Goal: Information Seeking & Learning: Compare options

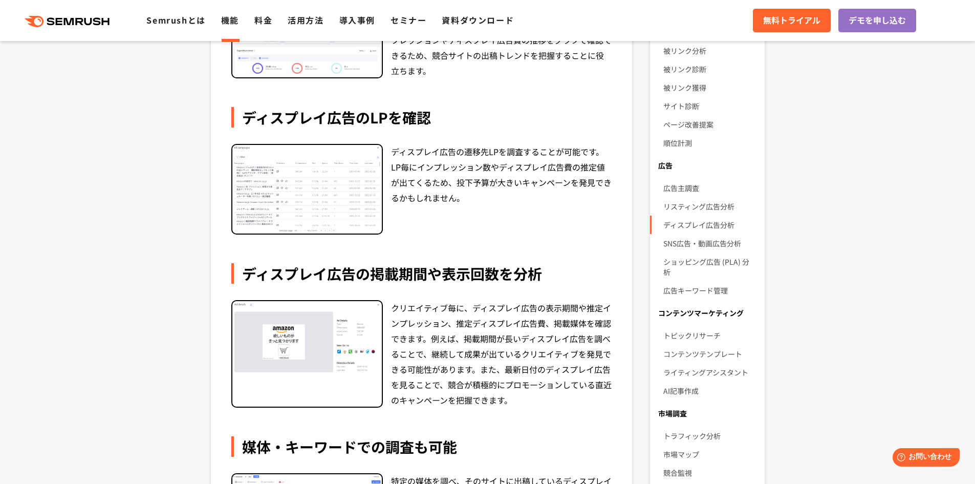
scroll to position [307, 0]
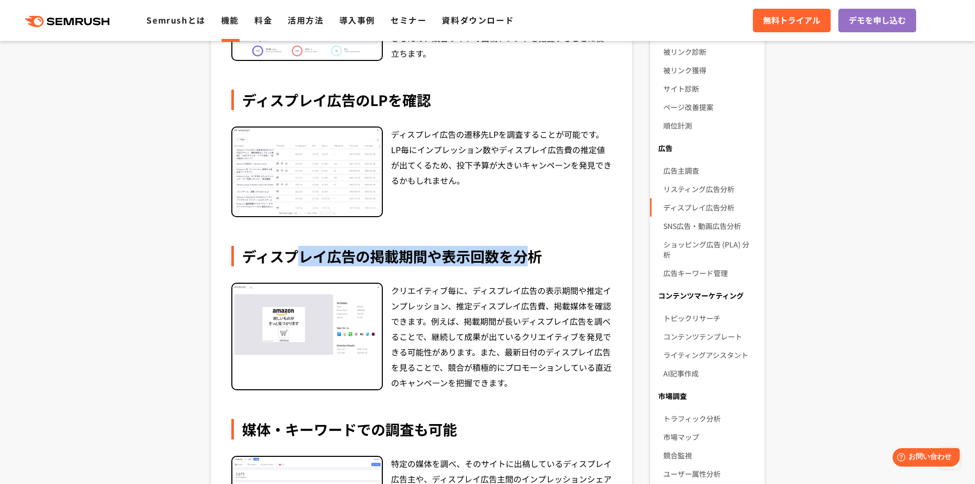
drag, startPoint x: 292, startPoint y: 262, endPoint x: 543, endPoint y: 256, distance: 251.3
click at [536, 256] on div "ディスプレイ広告の掲載期間や表示回数を分析" at bounding box center [421, 256] width 381 height 20
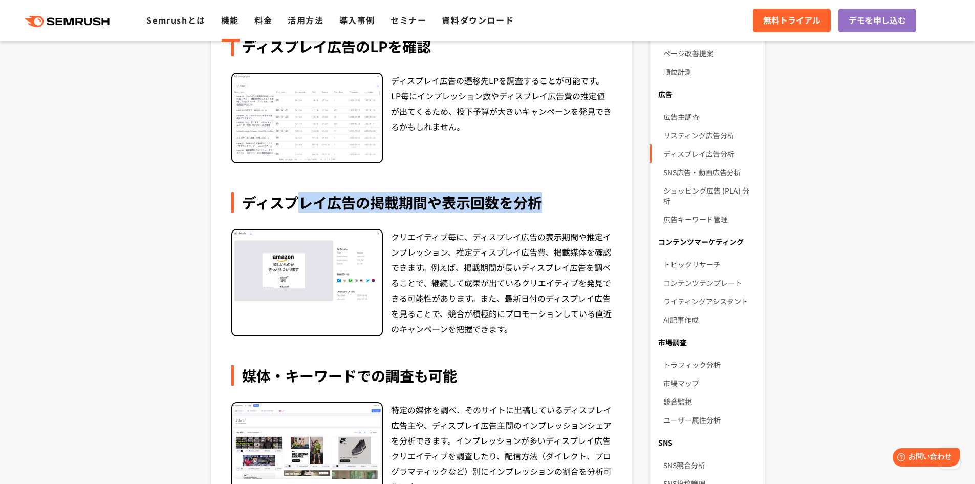
scroll to position [409, 0]
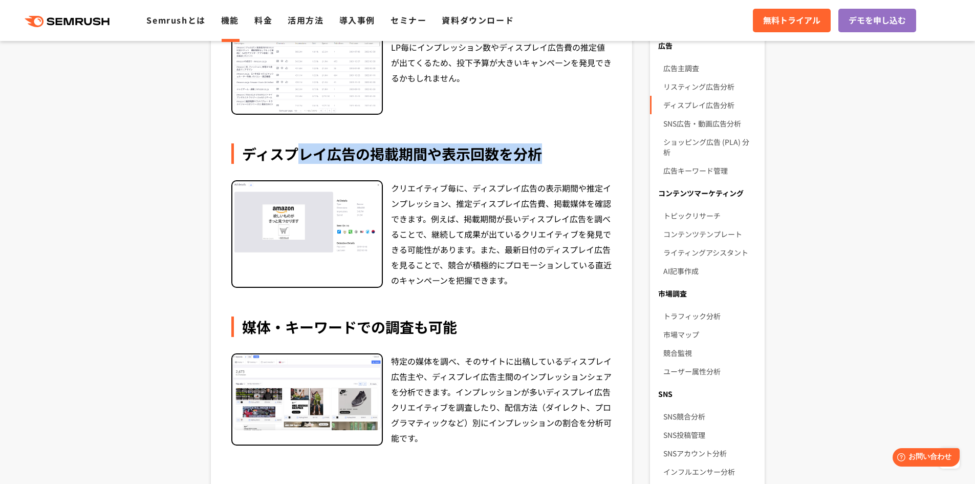
click at [330, 156] on div "ディスプレイ広告の掲載期間や表示回数を分析" at bounding box center [421, 153] width 381 height 20
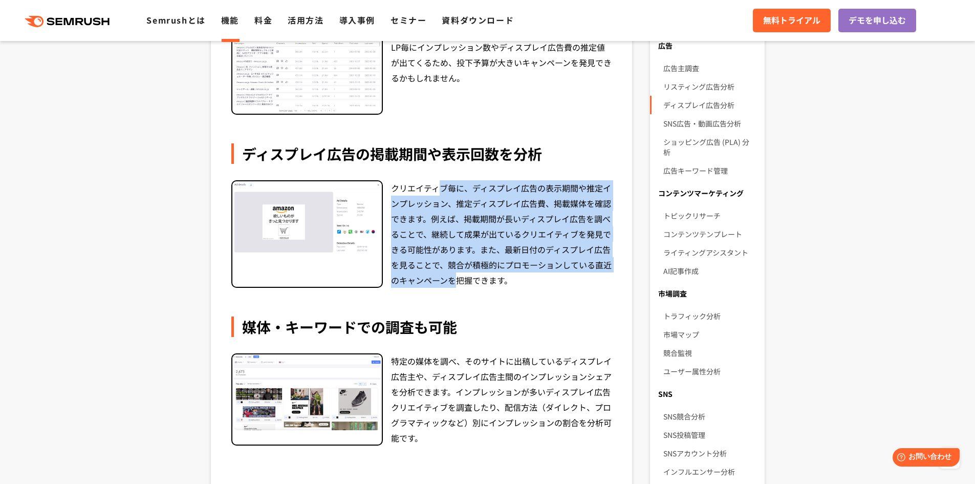
drag, startPoint x: 443, startPoint y: 185, endPoint x: 459, endPoint y: 278, distance: 94.5
click at [459, 278] on div "クリエイティブ毎に、ディスプレイ広告の表示期間や推定インプレッション、推定ディスプレイ広告費、掲載媒体を確認できます。例えば、掲載期間が長いディスプレイ広告を…" at bounding box center [501, 233] width 221 height 107
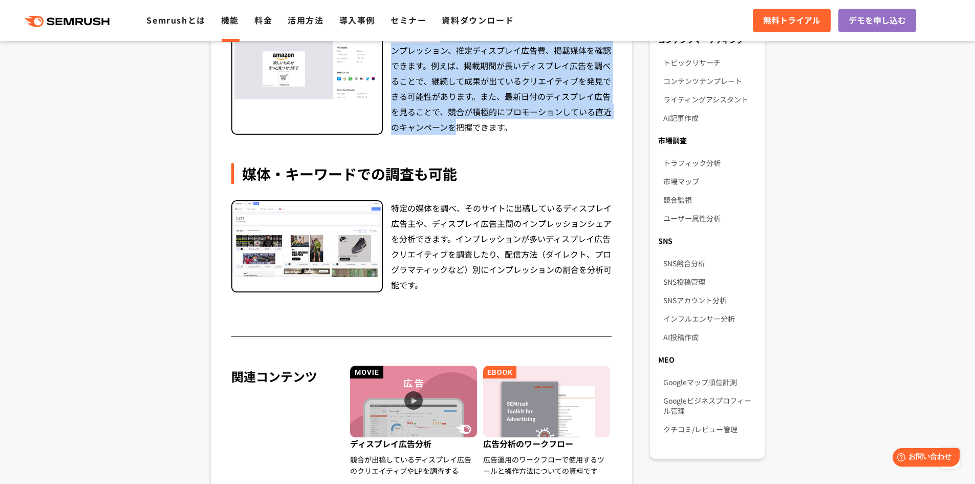
scroll to position [563, 0]
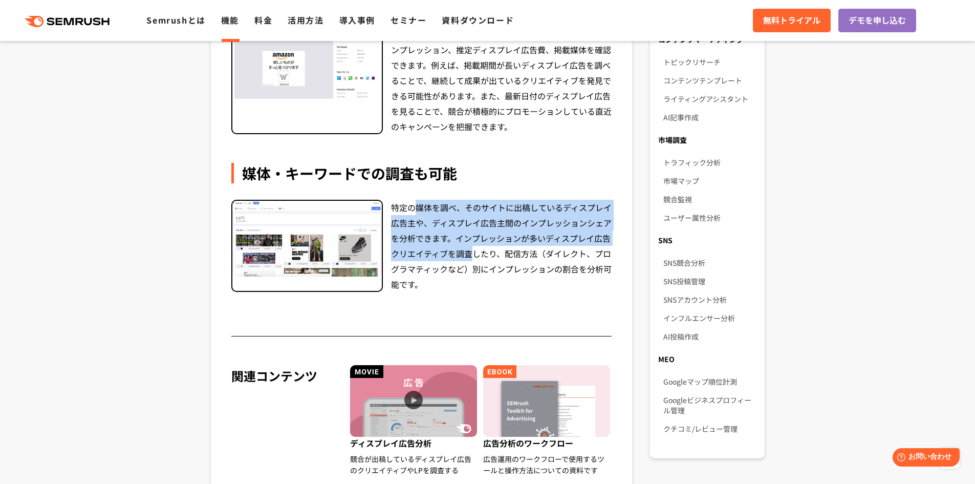
drag, startPoint x: 412, startPoint y: 214, endPoint x: 464, endPoint y: 262, distance: 69.9
click at [465, 261] on div "特定の媒体を調べ、そのサイトに出稿しているディスプレイ広告主や、ディスプレイ広告主間のインプレッションシェアを分析できます。インプレッションが多いディスプレイ…" at bounding box center [501, 246] width 221 height 92
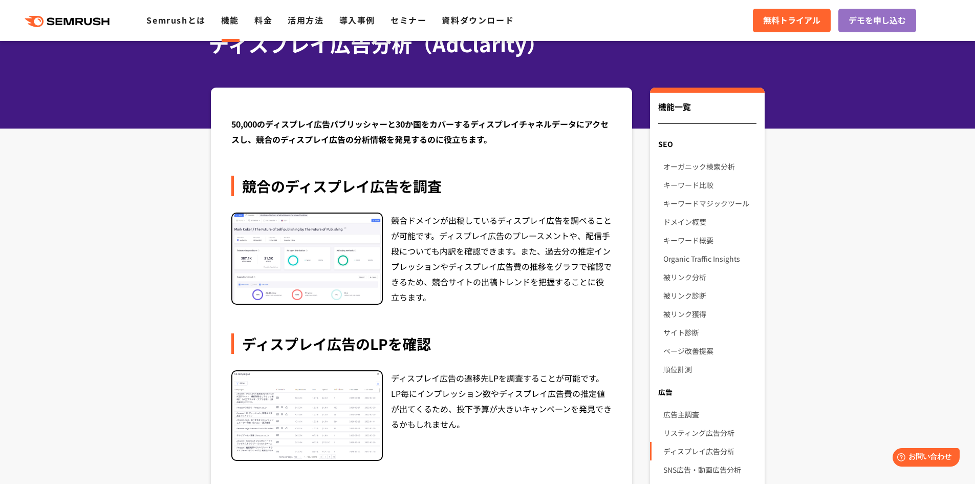
scroll to position [0, 0]
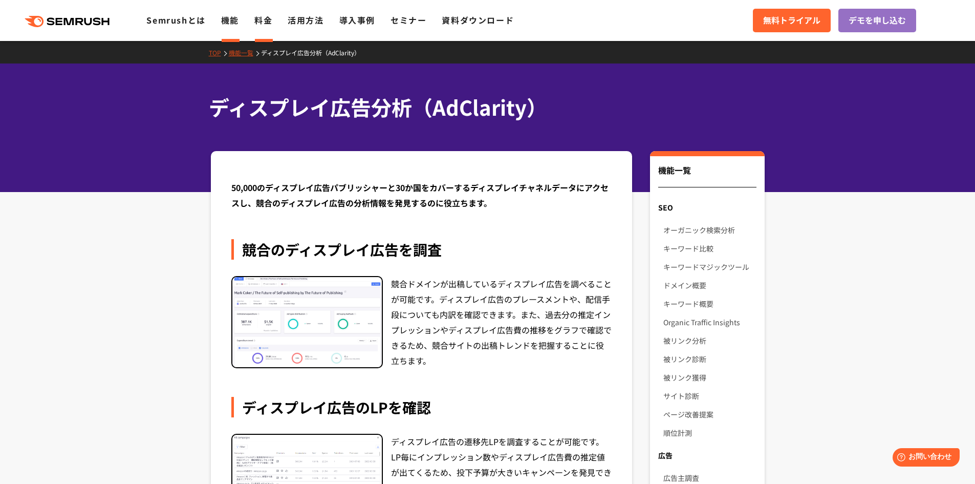
click at [262, 24] on link "料金" at bounding box center [263, 20] width 18 height 12
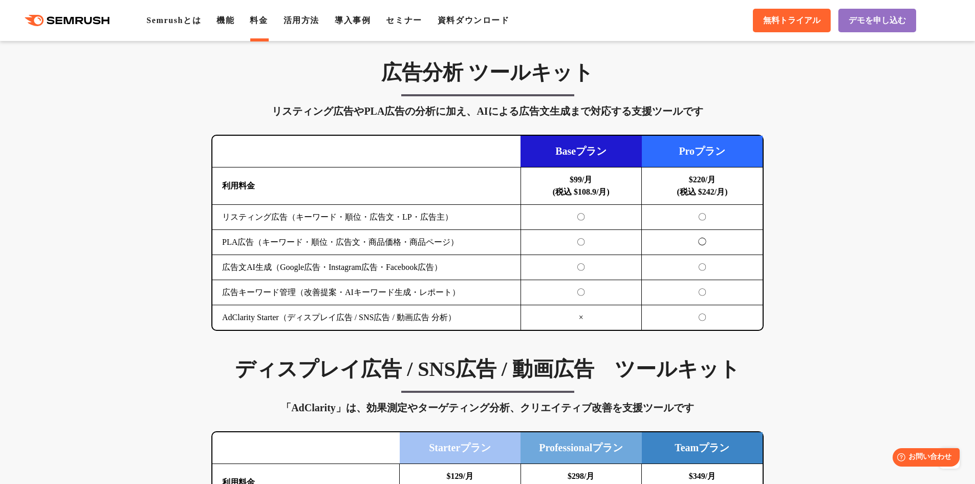
scroll to position [1075, 0]
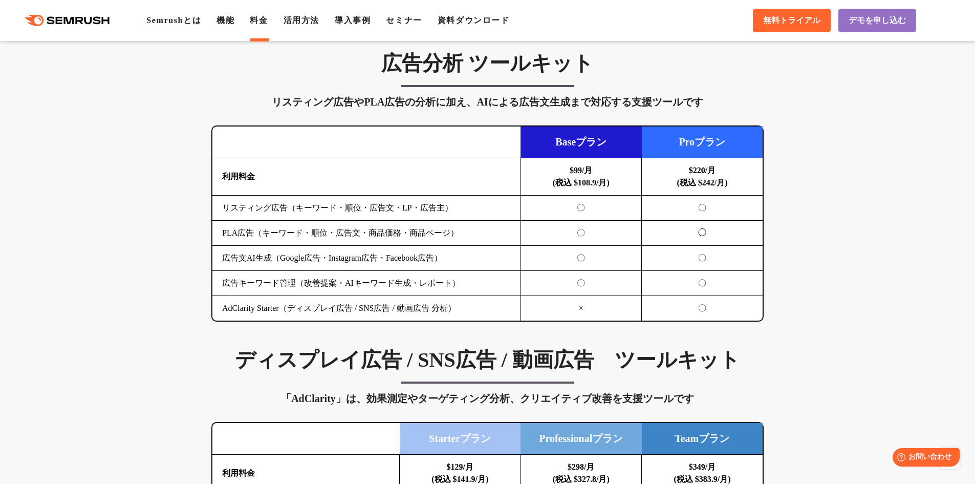
click at [691, 169] on b "$220/月 (税込 $242/月)" at bounding box center [702, 176] width 51 height 21
drag, startPoint x: 220, startPoint y: 209, endPoint x: 431, endPoint y: 204, distance: 210.9
click at [427, 204] on td "リスティング広告（キーワード・順位・広告文・LP・広告主）" at bounding box center [366, 208] width 308 height 25
click at [433, 204] on td "リスティング広告（キーワード・順位・広告文・LP・広告主）" at bounding box center [366, 208] width 308 height 25
drag, startPoint x: 222, startPoint y: 233, endPoint x: 453, endPoint y: 233, distance: 231.3
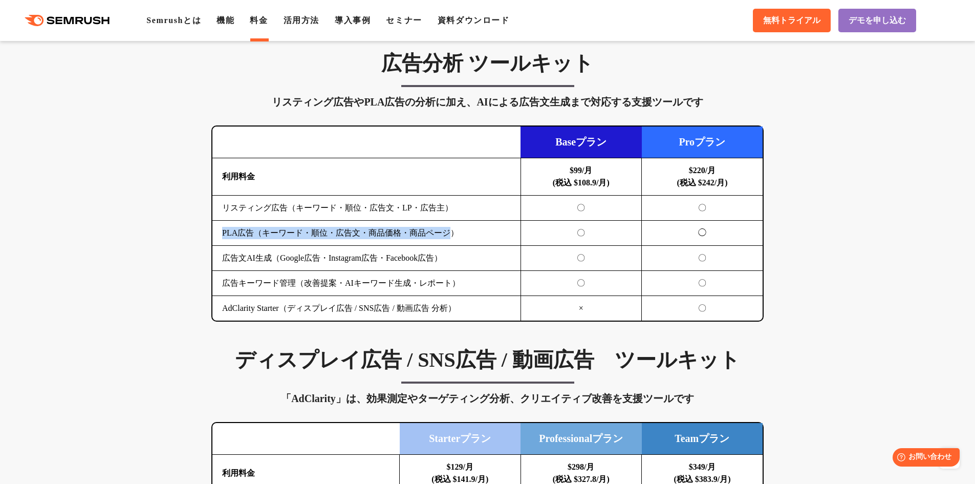
click at [453, 233] on td "PLA広告（キーワード・順位・広告文・商品価格・商品ページ）" at bounding box center [366, 233] width 308 height 25
click at [460, 234] on td "PLA広告（キーワード・順位・広告文・商品価格・商品ページ）" at bounding box center [366, 233] width 308 height 25
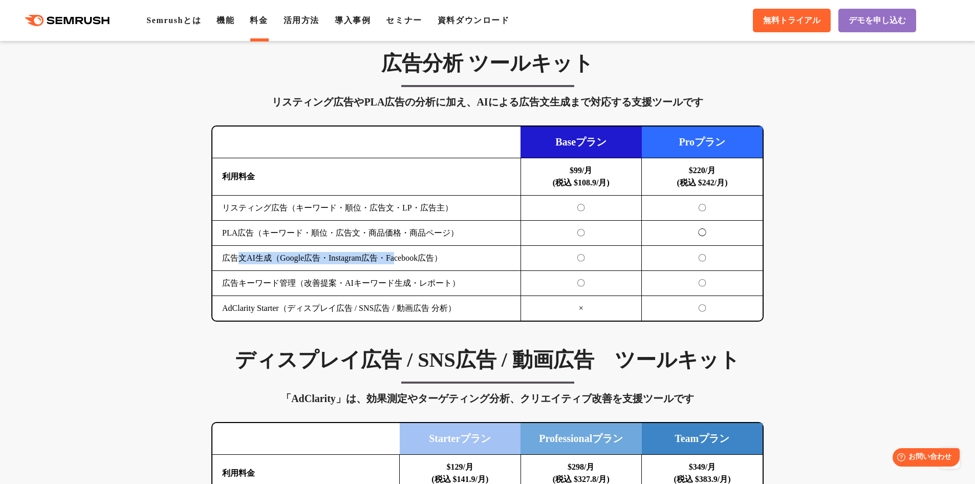
drag, startPoint x: 237, startPoint y: 259, endPoint x: 406, endPoint y: 265, distance: 169.0
click at [405, 265] on td "広告文AI生成（Google広告・Instagram広告・Facebook広告）" at bounding box center [366, 258] width 308 height 25
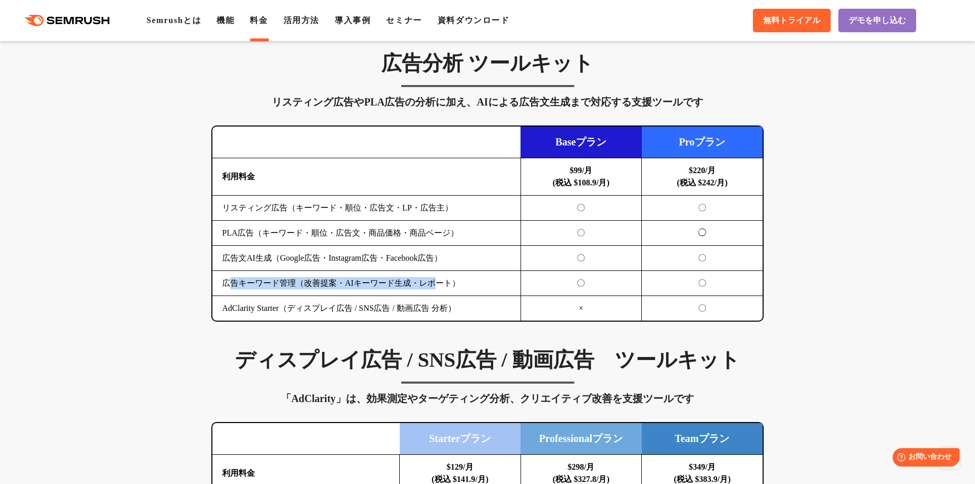
drag, startPoint x: 228, startPoint y: 286, endPoint x: 241, endPoint y: 317, distance: 33.3
click at [431, 282] on td "広告キーワード管理（改善提案・AIキーワード生成・レポート）" at bounding box center [366, 283] width 308 height 25
click at [232, 317] on td "AdClarity Starter（ディスプレイ広告 / SNS広告 / 動画広告 分析）" at bounding box center [366, 308] width 308 height 25
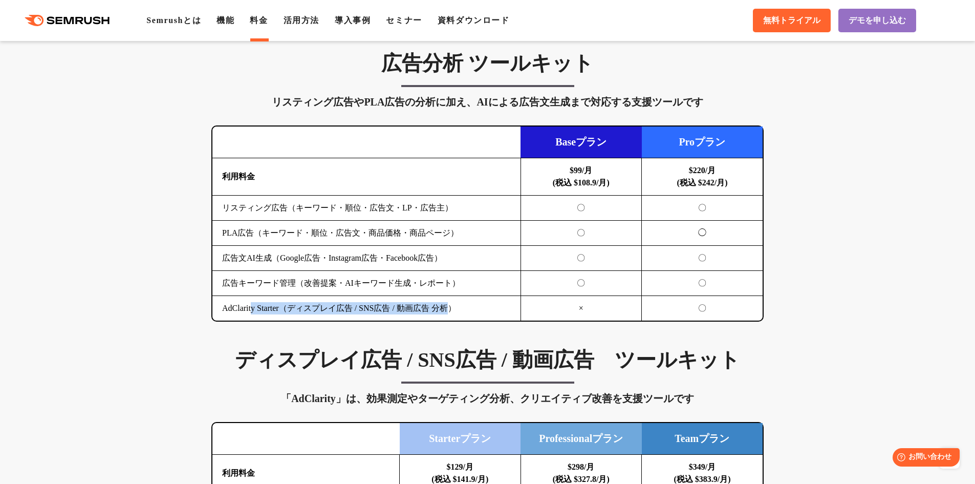
drag, startPoint x: 255, startPoint y: 305, endPoint x: 463, endPoint y: 307, distance: 207.8
click at [459, 306] on td "AdClarity Starter（ディスプレイ広告 / SNS広告 / 動画広告 分析）" at bounding box center [366, 308] width 308 height 25
click at [463, 307] on td "AdClarity Starter（ディスプレイ広告 / SNS広告 / 動画広告 分析）" at bounding box center [366, 308] width 308 height 25
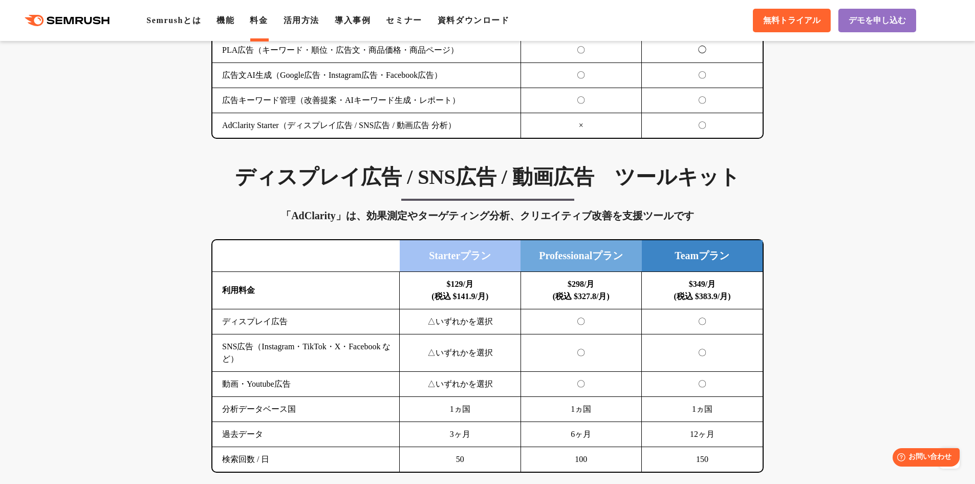
scroll to position [1279, 0]
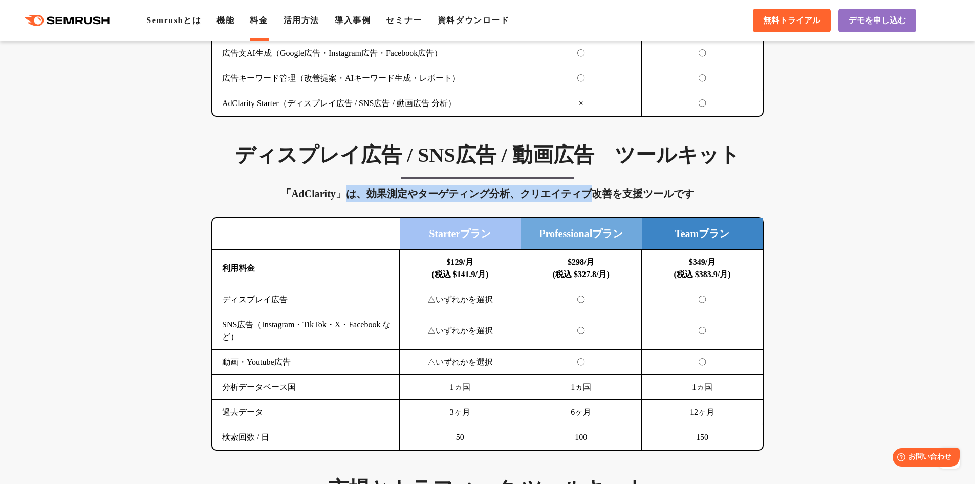
drag, startPoint x: 350, startPoint y: 192, endPoint x: 604, endPoint y: 196, distance: 254.9
click at [600, 196] on div "「AdClarity」は、効果測定やターゲティング分析、クリエイティブ改善を支援ツールです" at bounding box center [487, 193] width 552 height 16
click at [623, 200] on div "「AdClarity」は、効果測定やターゲティング分析、クリエイティブ改善を支援ツールです" at bounding box center [487, 193] width 552 height 16
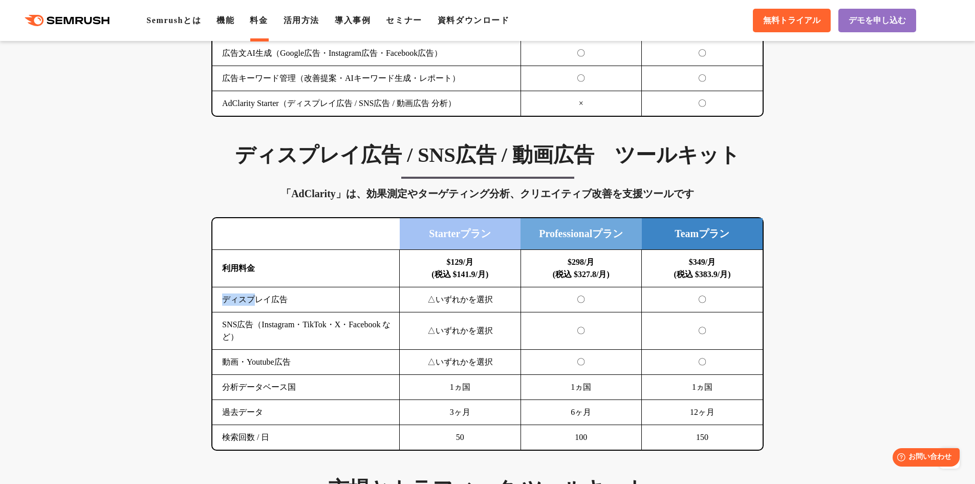
drag, startPoint x: 218, startPoint y: 302, endPoint x: 258, endPoint y: 302, distance: 39.9
click at [258, 302] on td "ディスプレイ広告" at bounding box center [305, 299] width 187 height 25
click at [283, 319] on td "SNS広告（Instagram・TikTok・X・Facebook など）" at bounding box center [305, 330] width 187 height 37
drag, startPoint x: 224, startPoint y: 393, endPoint x: 300, endPoint y: 394, distance: 75.7
click at [295, 394] on td "分析データベース国" at bounding box center [305, 387] width 187 height 25
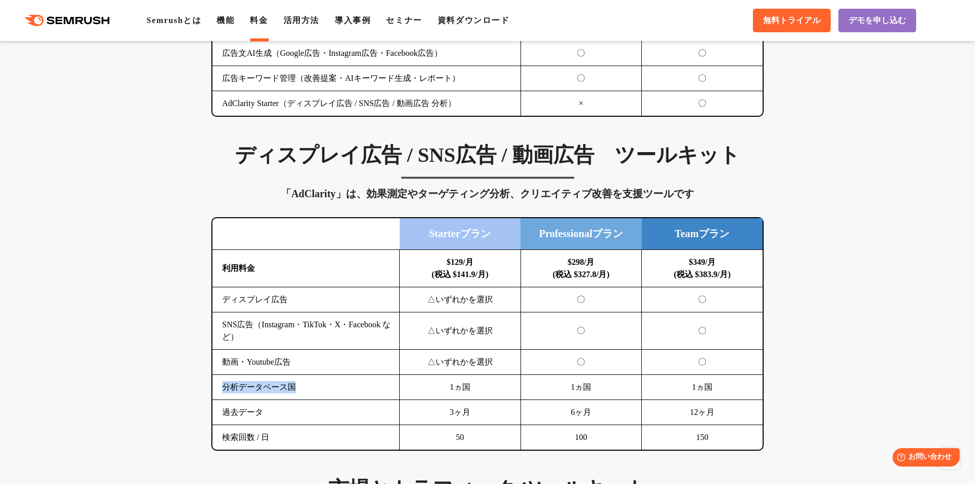
click at [301, 394] on td "分析データベース国" at bounding box center [305, 387] width 187 height 25
drag, startPoint x: 234, startPoint y: 411, endPoint x: 248, endPoint y: 413, distance: 13.9
click at [248, 413] on td "過去データ" at bounding box center [305, 412] width 187 height 25
click at [241, 331] on td "SNS広告（Instagram・TikTok・X・Facebook など）" at bounding box center [305, 330] width 187 height 37
drag, startPoint x: 234, startPoint y: 325, endPoint x: 343, endPoint y: 324, distance: 109.5
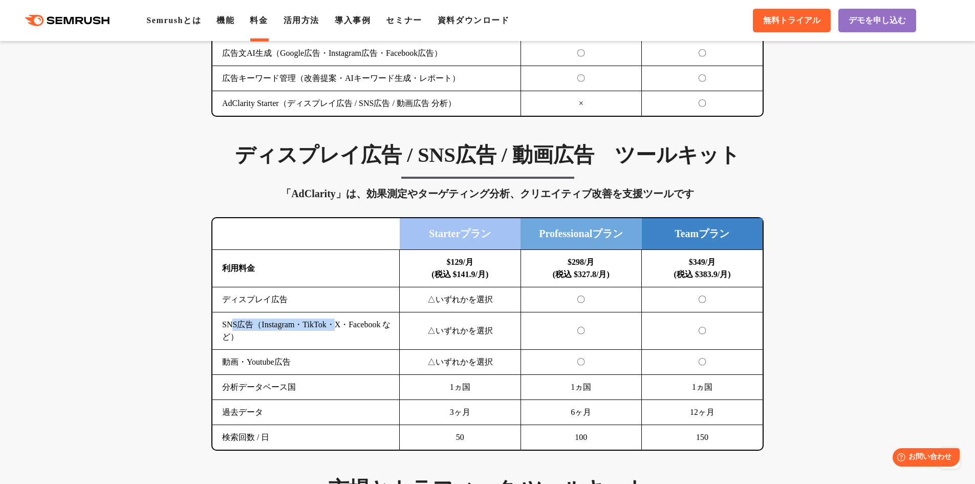
click at [343, 324] on td "SNS広告（Instagram・TikTok・X・Facebook など）" at bounding box center [305, 330] width 187 height 37
click at [351, 328] on td "SNS広告（Instagram・TikTok・X・Facebook など）" at bounding box center [305, 330] width 187 height 37
drag, startPoint x: 235, startPoint y: 328, endPoint x: 384, endPoint y: 330, distance: 149.0
click at [366, 328] on td "SNS広告（Instagram・TikTok・X・Facebook など）" at bounding box center [305, 330] width 187 height 37
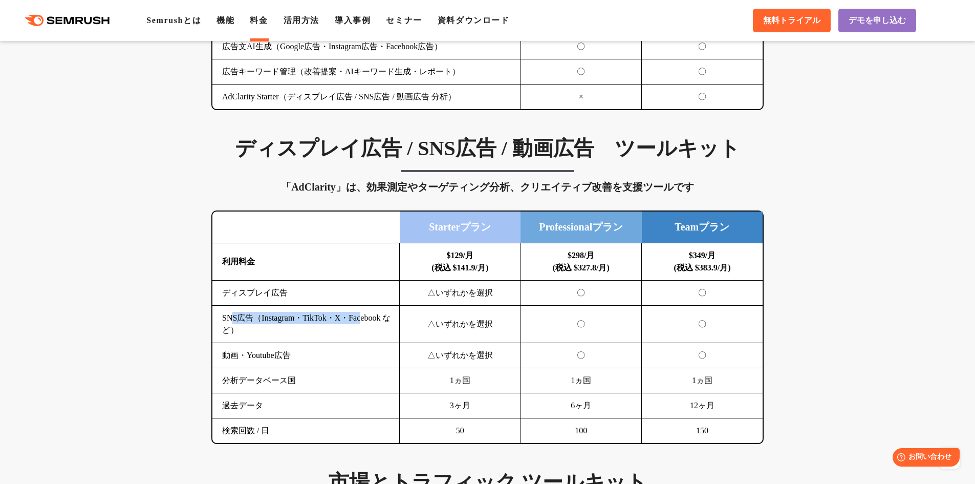
scroll to position [1282, 0]
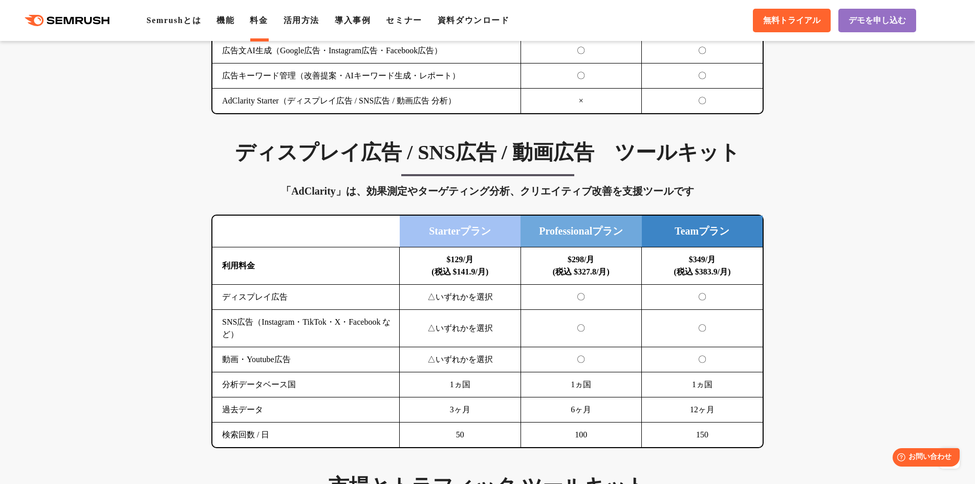
drag, startPoint x: 262, startPoint y: 331, endPoint x: 225, endPoint y: 330, distance: 37.4
click at [260, 333] on td "SNS広告（Instagram・TikTok・X・Facebook など）" at bounding box center [305, 328] width 187 height 37
drag, startPoint x: 228, startPoint y: 320, endPoint x: 232, endPoint y: 337, distance: 17.4
click at [231, 338] on td "SNS広告（Instagram・TikTok・X・Facebook など）" at bounding box center [305, 328] width 187 height 37
click at [236, 331] on td "SNS広告（Instagram・TikTok・X・Facebook など）" at bounding box center [305, 328] width 187 height 37
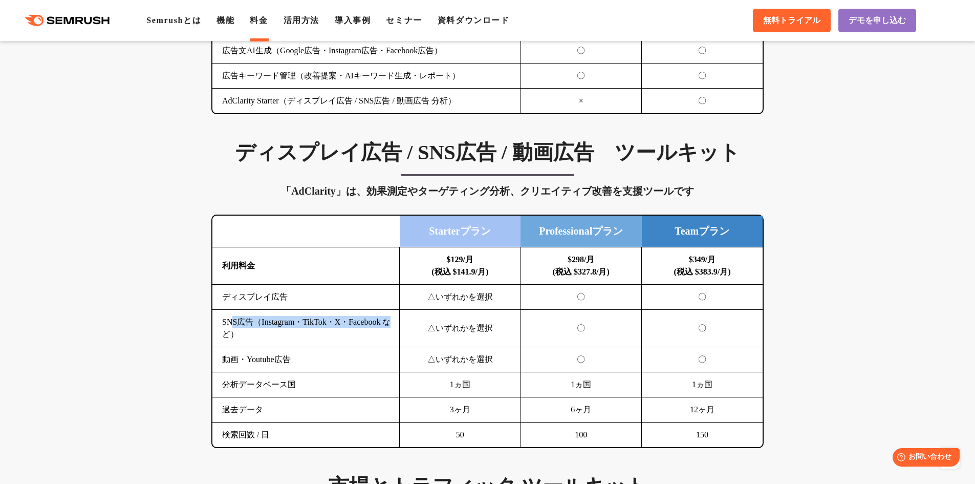
drag, startPoint x: 231, startPoint y: 324, endPoint x: 228, endPoint y: 341, distance: 17.1
click at [228, 341] on td "SNS広告（Instagram・TikTok・X・Facebook など）" at bounding box center [305, 328] width 187 height 37
click at [230, 331] on td "SNS広告（Instagram・TikTok・X・Facebook など）" at bounding box center [305, 328] width 187 height 37
drag, startPoint x: 227, startPoint y: 325, endPoint x: 236, endPoint y: 337, distance: 15.4
click at [230, 336] on td "SNS広告（Instagram・TikTok・X・Facebook など）" at bounding box center [305, 328] width 187 height 37
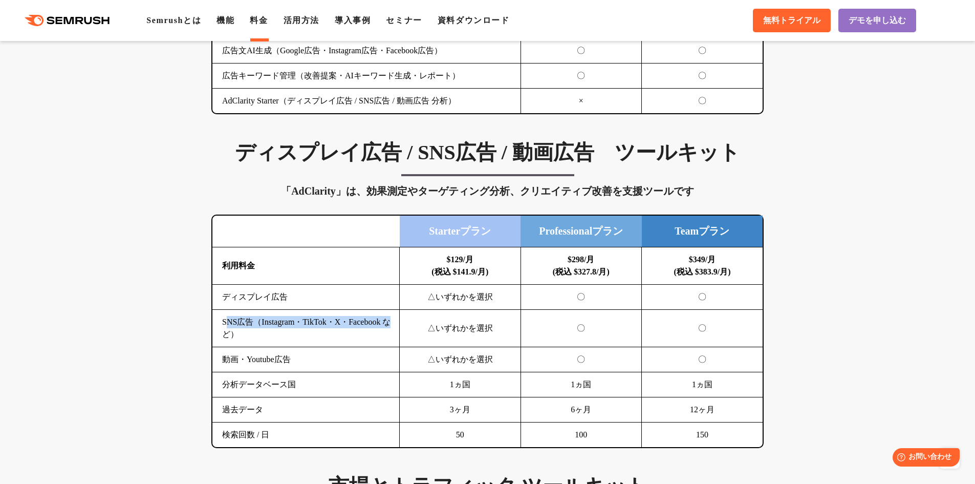
drag, startPoint x: 276, startPoint y: 328, endPoint x: 266, endPoint y: 329, distance: 9.8
click at [275, 328] on td "SNS広告（Instagram・TikTok・X・Facebook など）" at bounding box center [305, 328] width 187 height 37
click at [231, 327] on td "SNS広告（Instagram・TikTok・X・Facebook など）" at bounding box center [305, 328] width 187 height 37
drag, startPoint x: 232, startPoint y: 323, endPoint x: 235, endPoint y: 340, distance: 17.8
click at [231, 338] on td "SNS広告（Instagram・TikTok・X・Facebook など）" at bounding box center [305, 328] width 187 height 37
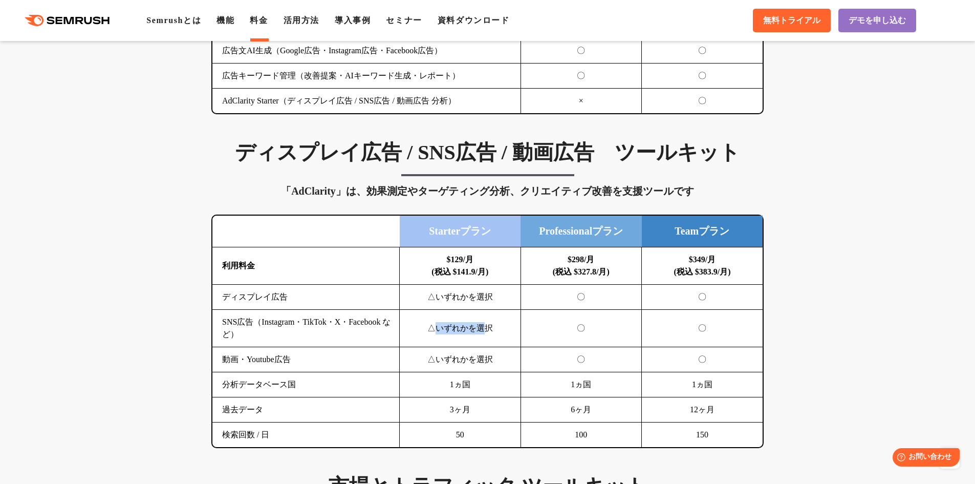
drag, startPoint x: 438, startPoint y: 330, endPoint x: 486, endPoint y: 331, distance: 48.1
click at [486, 331] on td "△いずれかを選択" at bounding box center [460, 328] width 121 height 37
drag, startPoint x: 444, startPoint y: 361, endPoint x: 493, endPoint y: 361, distance: 49.6
click at [493, 361] on td "△いずれかを選択" at bounding box center [460, 359] width 121 height 25
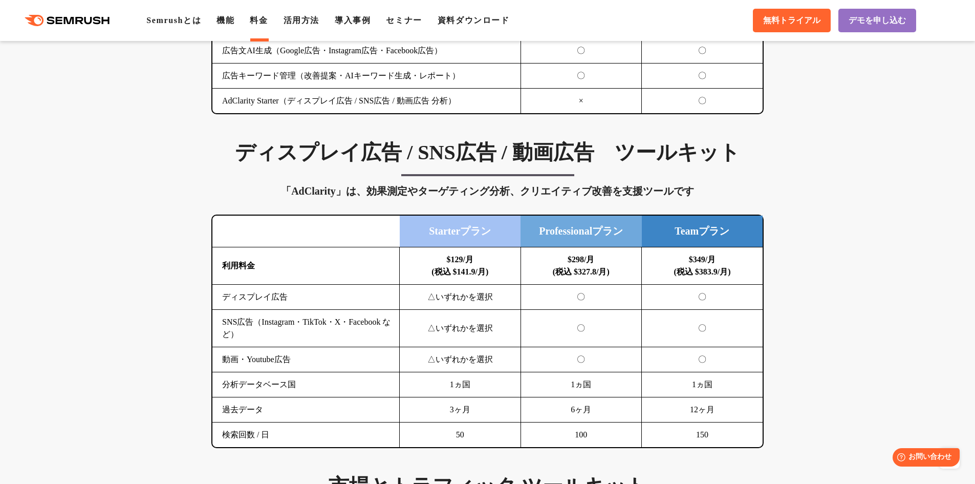
drag, startPoint x: 556, startPoint y: 361, endPoint x: 550, endPoint y: 360, distance: 6.7
click at [553, 361] on td "〇" at bounding box center [580, 359] width 121 height 25
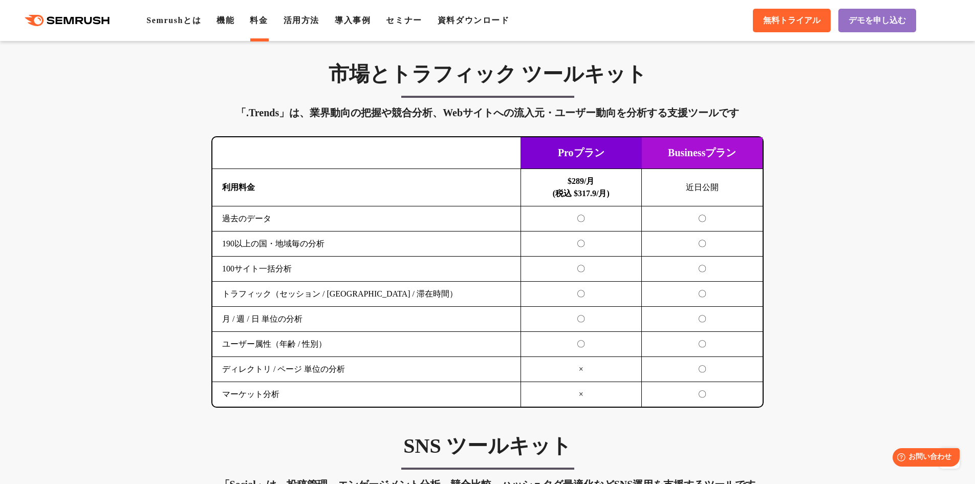
scroll to position [1691, 0]
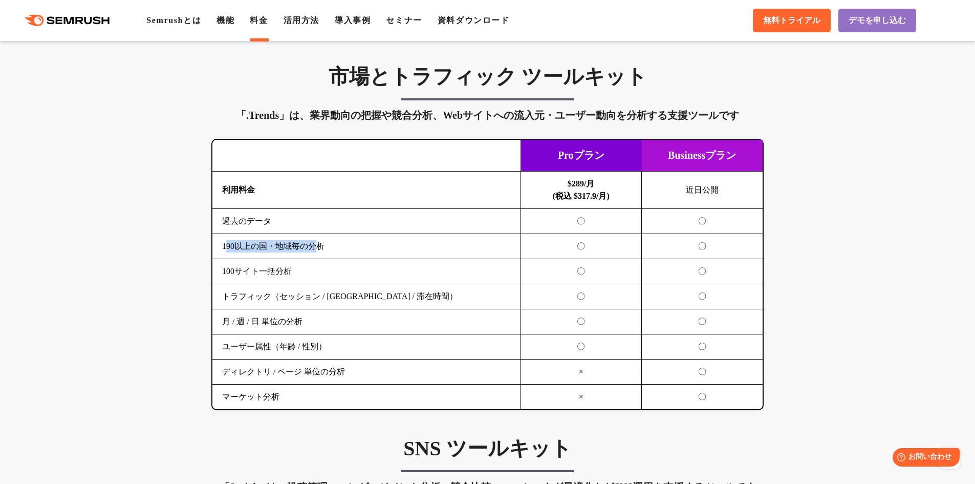
drag, startPoint x: 228, startPoint y: 248, endPoint x: 316, endPoint y: 250, distance: 88.1
click at [316, 250] on td "190以上の国・地域毎の分析" at bounding box center [366, 246] width 308 height 25
drag, startPoint x: 230, startPoint y: 296, endPoint x: 373, endPoint y: 298, distance: 142.3
click at [373, 298] on td "トラフィック（セッション / [GEOGRAPHIC_DATA] / 滞在時間）" at bounding box center [366, 296] width 308 height 25
click at [371, 300] on td "トラフィック（セッション / [GEOGRAPHIC_DATA] / 滞在時間）" at bounding box center [366, 296] width 308 height 25
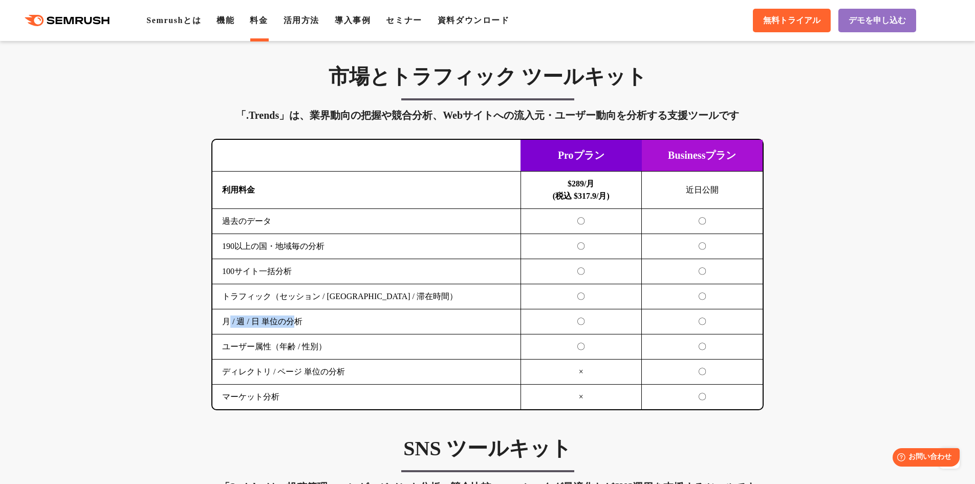
drag, startPoint x: 229, startPoint y: 322, endPoint x: 297, endPoint y: 323, distance: 68.1
click at [297, 323] on td "月 / 週 / 日 単位の分析" at bounding box center [366, 321] width 308 height 25
click at [262, 348] on td "ユーザー属性（年齢 / 性別）" at bounding box center [366, 346] width 308 height 25
drag, startPoint x: 229, startPoint y: 351, endPoint x: 314, endPoint y: 348, distance: 85.0
click at [314, 348] on td "ユーザー属性（年齢 / 性別）" at bounding box center [366, 346] width 308 height 25
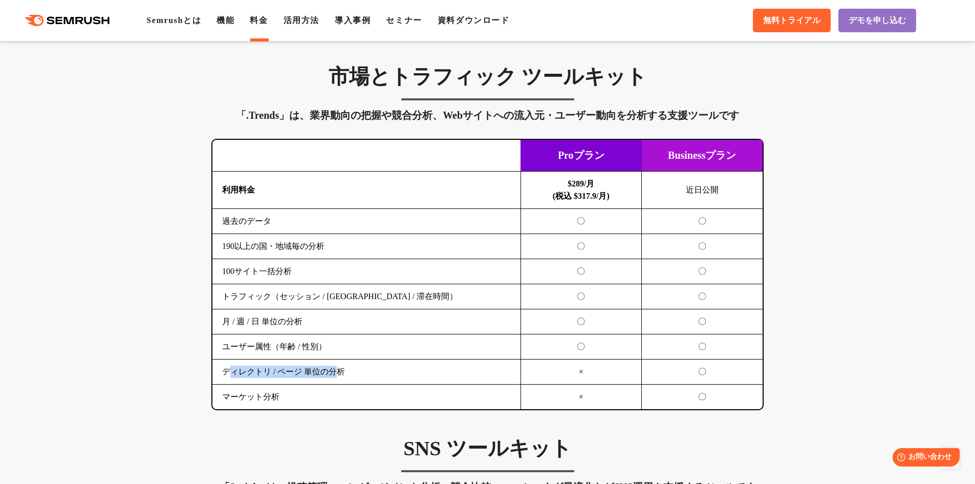
drag, startPoint x: 232, startPoint y: 372, endPoint x: 339, endPoint y: 372, distance: 107.0
click at [339, 372] on td "ディレクトリ / ページ 単位の分析" at bounding box center [366, 371] width 308 height 25
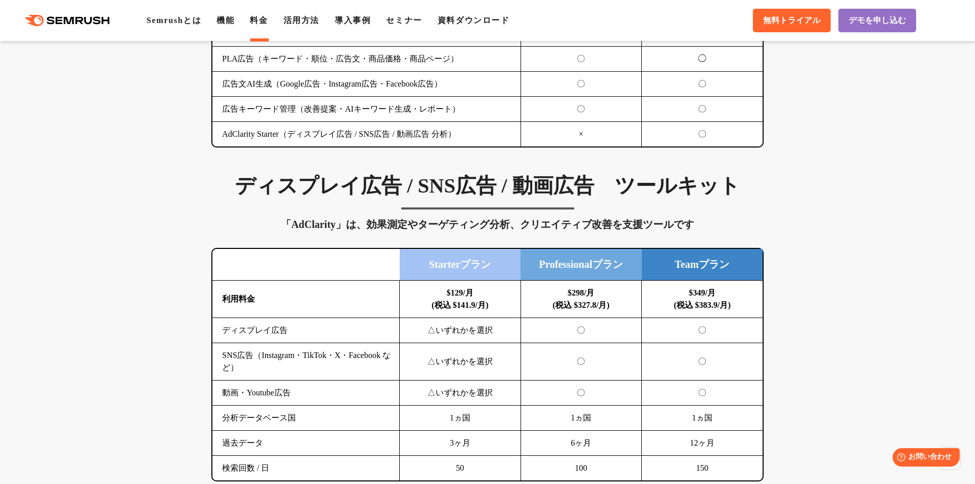
scroll to position [1231, 0]
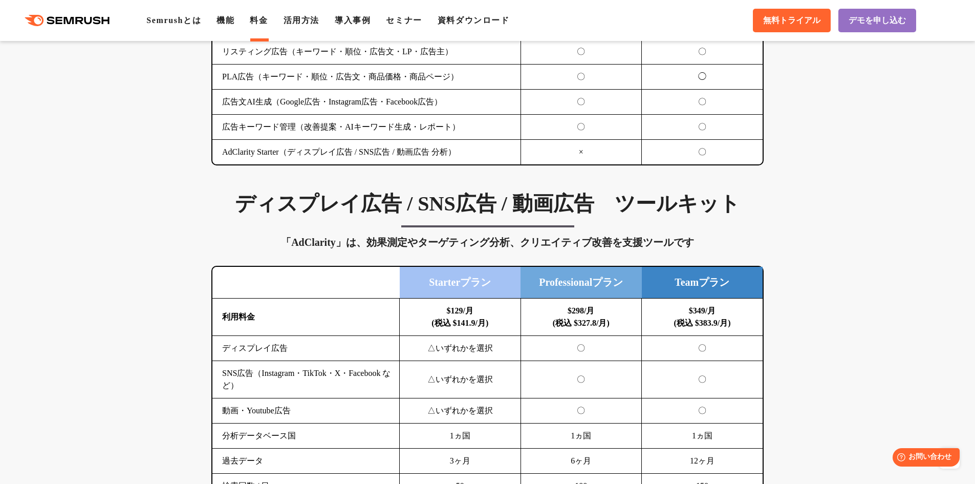
click at [455, 11] on div ".cls {fill: #FF642D;} .cls {fill: #FF642D;} Semrushとは 機能 料金 活用方法 導入事例 セミナー 資料ダウ…" at bounding box center [487, 20] width 975 height 31
click at [455, 18] on link "資料ダウンロード" at bounding box center [474, 20] width 72 height 9
